Goal: Find specific page/section

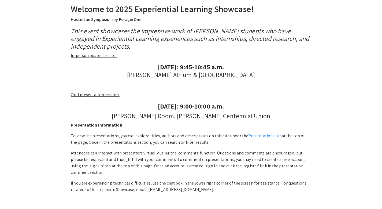
scroll to position [95, 0]
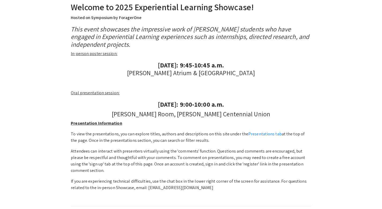
click at [101, 93] on u "Oral presentation session:" at bounding box center [95, 93] width 49 height 6
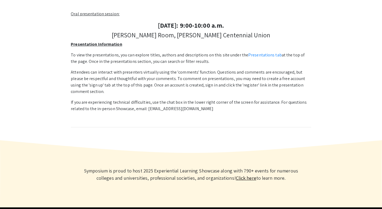
scroll to position [183, 0]
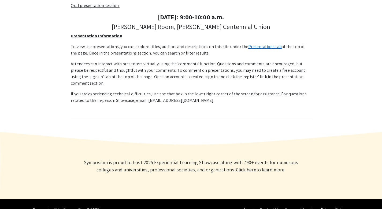
click at [261, 48] on link "Presentations tab" at bounding box center [265, 47] width 34 height 6
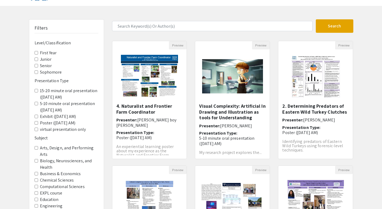
scroll to position [27, 0]
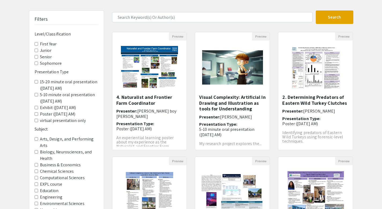
click at [66, 82] on label "15-20 minute oral presentation ([DATE] AM)" at bounding box center [69, 85] width 58 height 13
click at [38, 82] on AM\) "15-20 minute oral presentation ([DATE] AM)" at bounding box center [36, 81] width 3 height 3
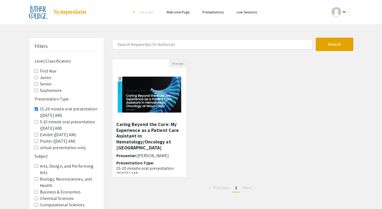
click at [56, 122] on label "5-10 minute oral presentation ([DATE] AM)" at bounding box center [69, 124] width 58 height 13
click at [38, 122] on AM\) "5-10 minute oral presentation ([DATE] AM)" at bounding box center [36, 121] width 3 height 3
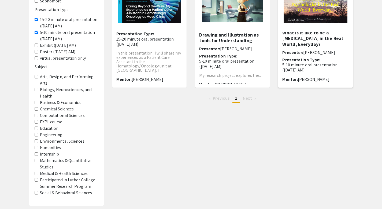
scroll to position [96, 0]
